Goal: Information Seeking & Learning: Learn about a topic

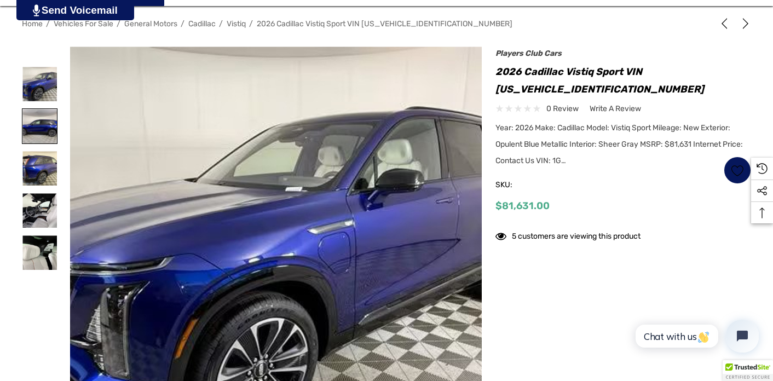
click at [48, 124] on img at bounding box center [39, 126] width 35 height 35
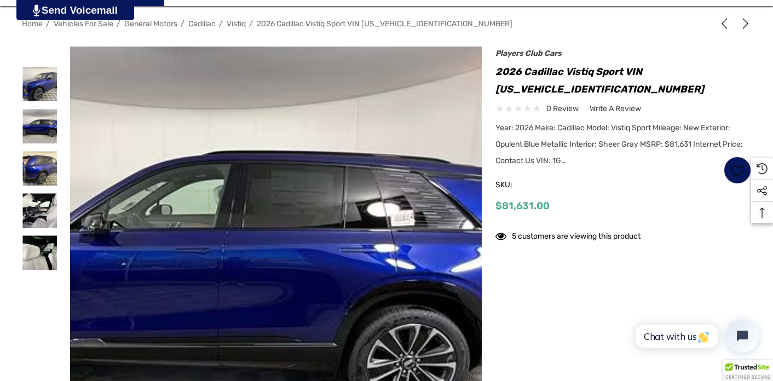
click at [351, 229] on img at bounding box center [219, 258] width 701 height 526
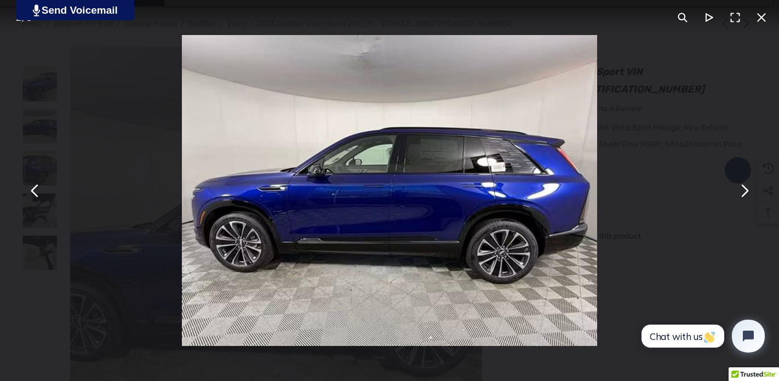
click at [745, 194] on button "You can close this modal content with the ESC key" at bounding box center [744, 190] width 26 height 26
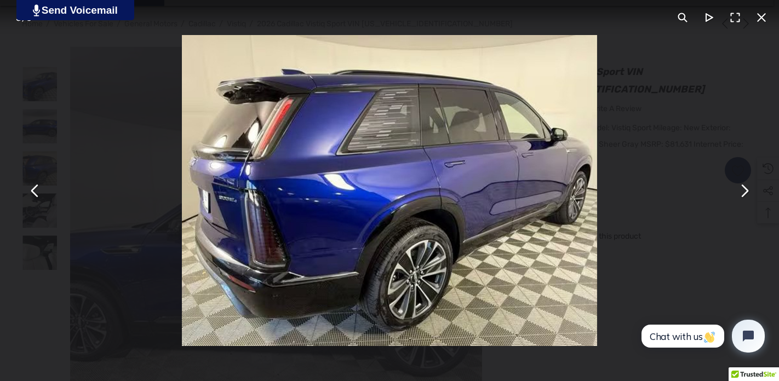
click at [745, 194] on button "You can close this modal content with the ESC key" at bounding box center [744, 190] width 26 height 26
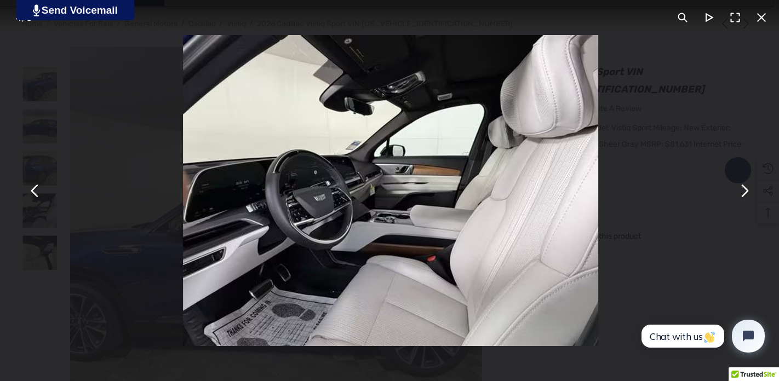
click at [745, 194] on button "You can close this modal content with the ESC key" at bounding box center [744, 190] width 26 height 26
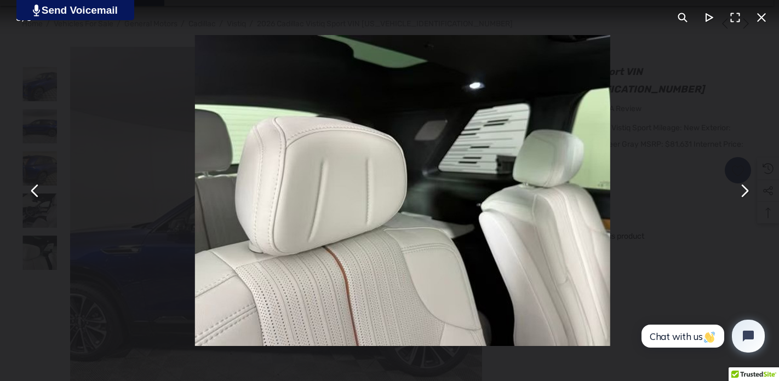
click at [745, 194] on button "You can close this modal content with the ESC key" at bounding box center [744, 190] width 26 height 26
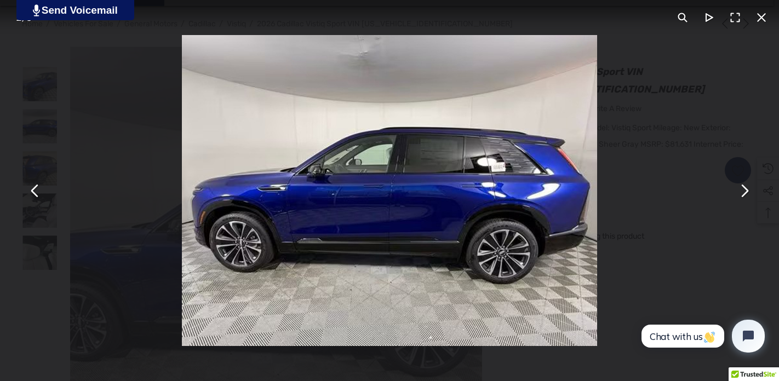
click at [745, 194] on button "You can close this modal content with the ESC key" at bounding box center [744, 190] width 26 height 26
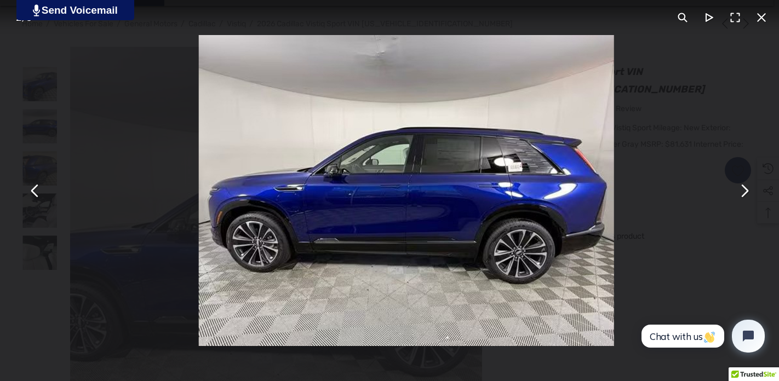
click at [745, 194] on button "You can close this modal content with the ESC key" at bounding box center [744, 190] width 26 height 26
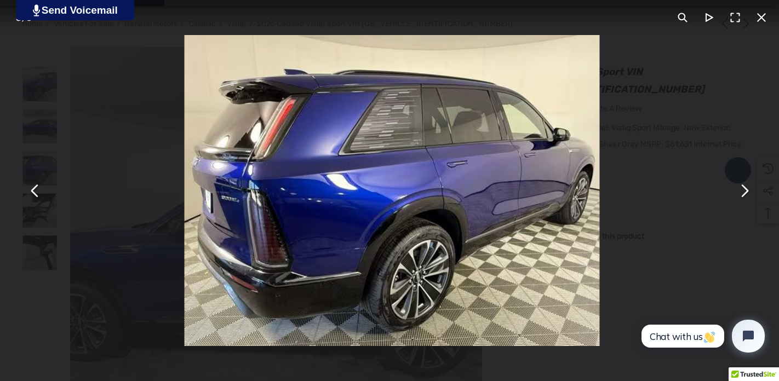
click at [745, 194] on button "You can close this modal content with the ESC key" at bounding box center [744, 190] width 26 height 26
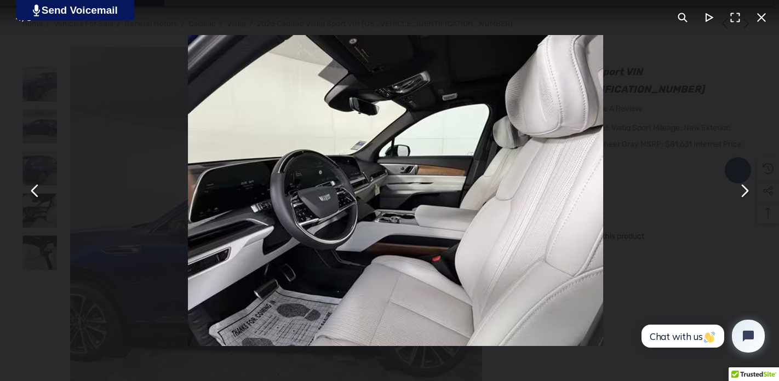
click at [745, 194] on button "You can close this modal content with the ESC key" at bounding box center [744, 190] width 26 height 26
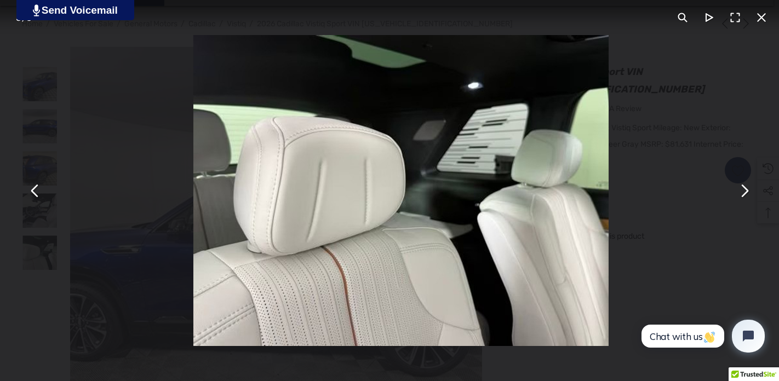
click at [745, 194] on button "You can close this modal content with the ESC key" at bounding box center [744, 190] width 26 height 26
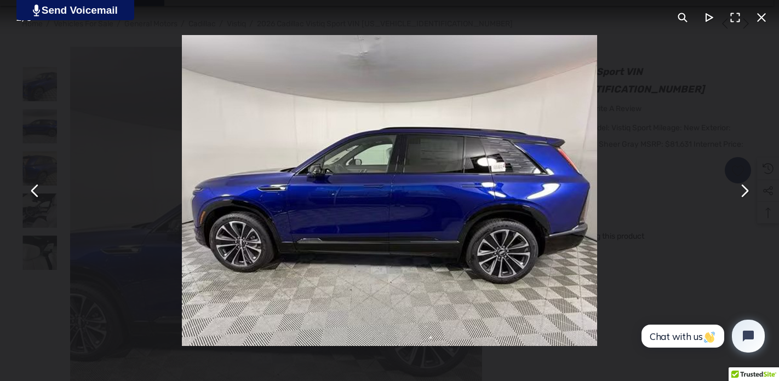
click at [745, 194] on button "You can close this modal content with the ESC key" at bounding box center [744, 190] width 26 height 26
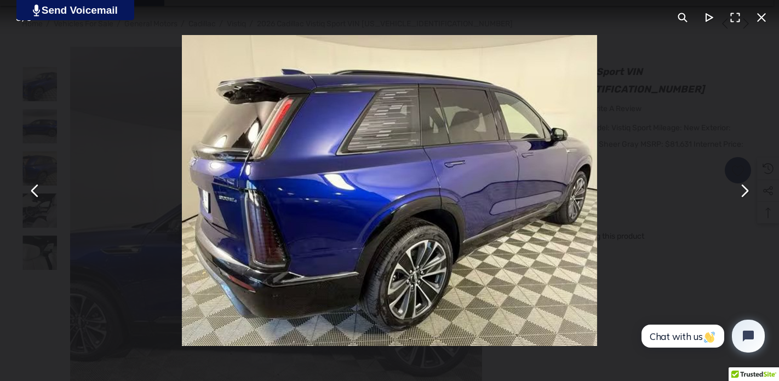
click at [745, 194] on button "You can close this modal content with the ESC key" at bounding box center [744, 190] width 26 height 26
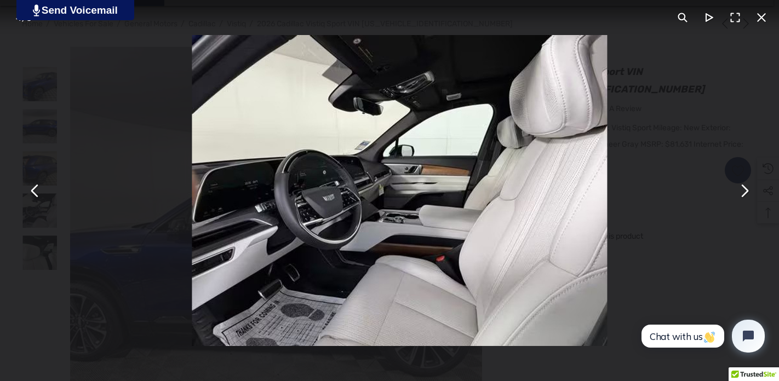
click at [745, 194] on button "You can close this modal content with the ESC key" at bounding box center [744, 190] width 26 height 26
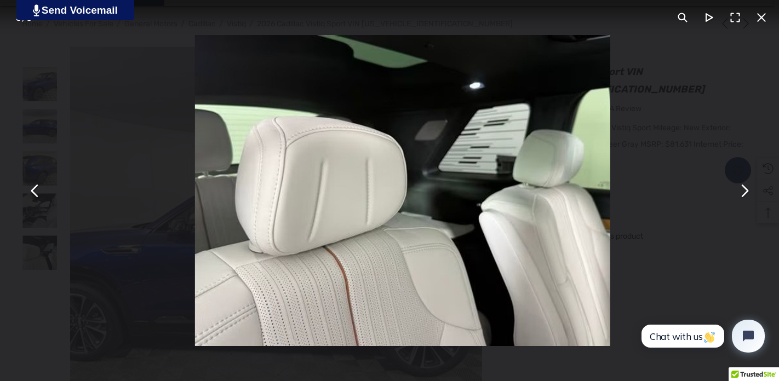
click at [745, 194] on button "You can close this modal content with the ESC key" at bounding box center [744, 190] width 26 height 26
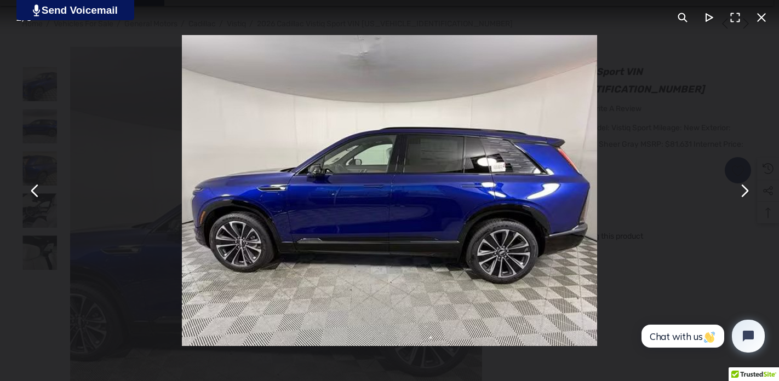
click at [36, 194] on button "You can close this modal content with the ESC key" at bounding box center [35, 190] width 26 height 26
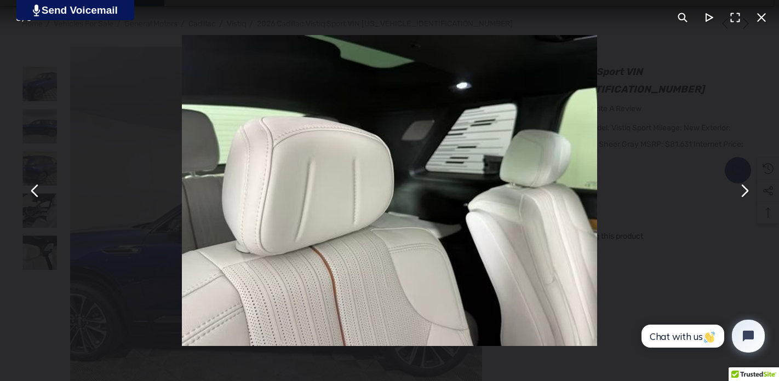
click at [749, 193] on button "You can close this modal content with the ESC key" at bounding box center [744, 190] width 26 height 26
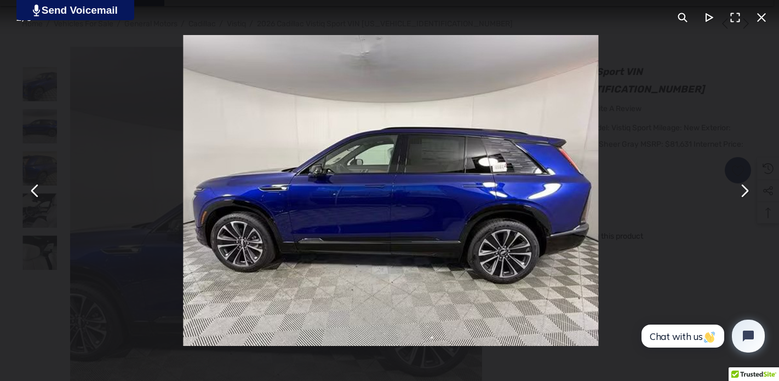
click at [749, 193] on button "You can close this modal content with the ESC key" at bounding box center [744, 190] width 26 height 26
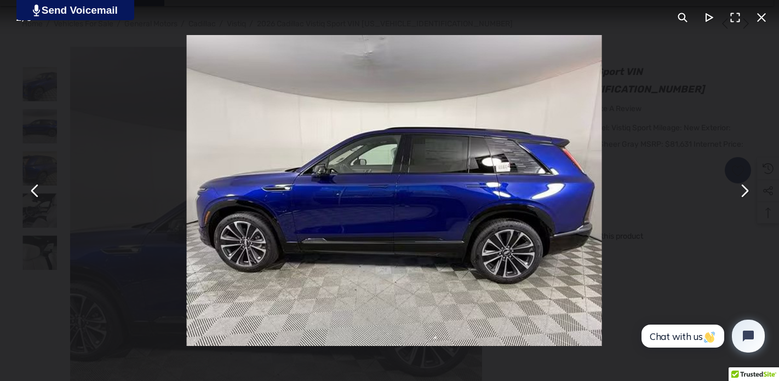
click at [749, 194] on button "You can close this modal content with the ESC key" at bounding box center [744, 190] width 26 height 26
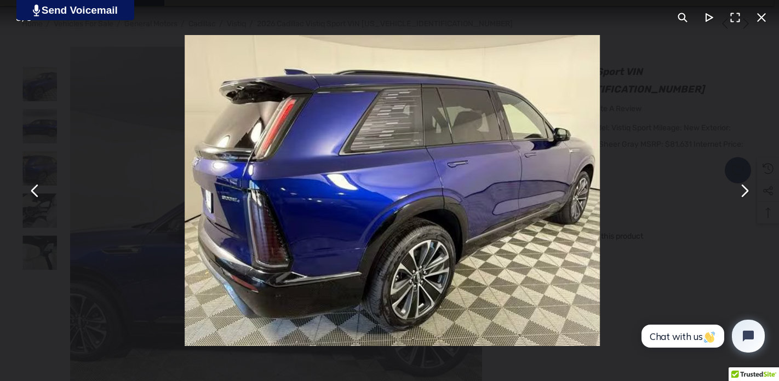
click at [750, 195] on button "You can close this modal content with the ESC key" at bounding box center [744, 190] width 26 height 26
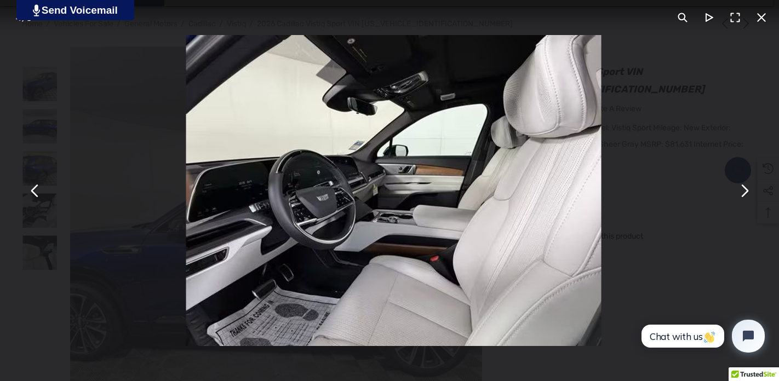
click at [750, 195] on button "You can close this modal content with the ESC key" at bounding box center [744, 190] width 26 height 26
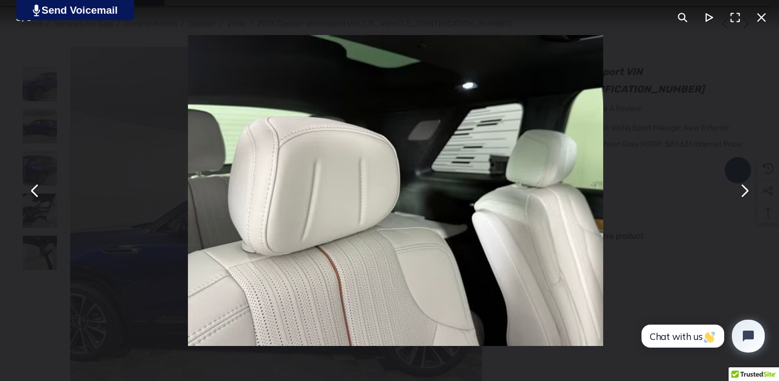
click at [750, 195] on button "You can close this modal content with the ESC key" at bounding box center [744, 190] width 26 height 26
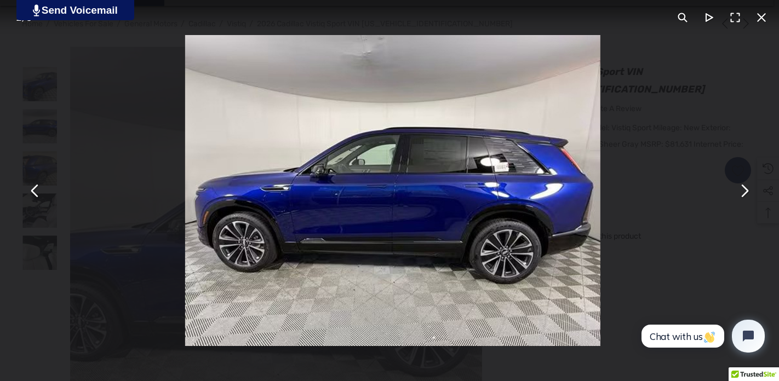
click at [751, 195] on button "You can close this modal content with the ESC key" at bounding box center [744, 190] width 26 height 26
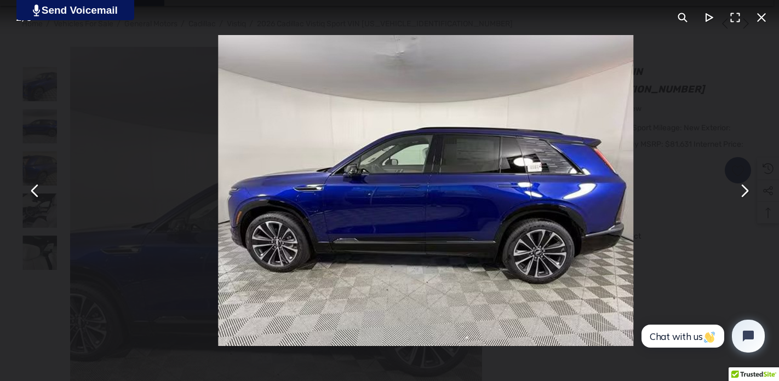
click at [751, 196] on button "You can close this modal content with the ESC key" at bounding box center [744, 190] width 26 height 26
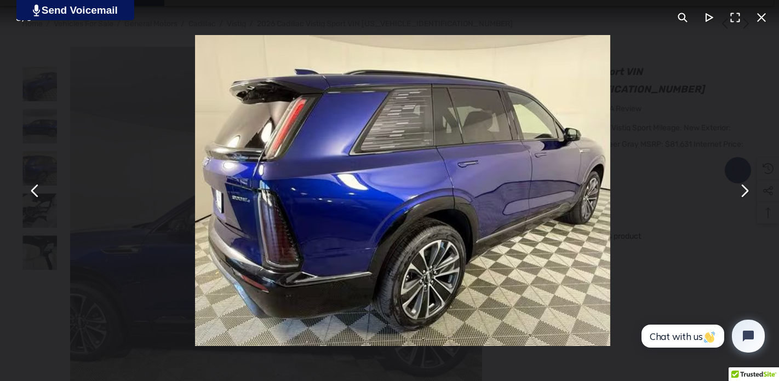
drag, startPoint x: 751, startPoint y: 196, endPoint x: 735, endPoint y: 187, distance: 19.4
click at [752, 196] on button "You can close this modal content with the ESC key" at bounding box center [744, 190] width 26 height 26
